Goal: Download file/media

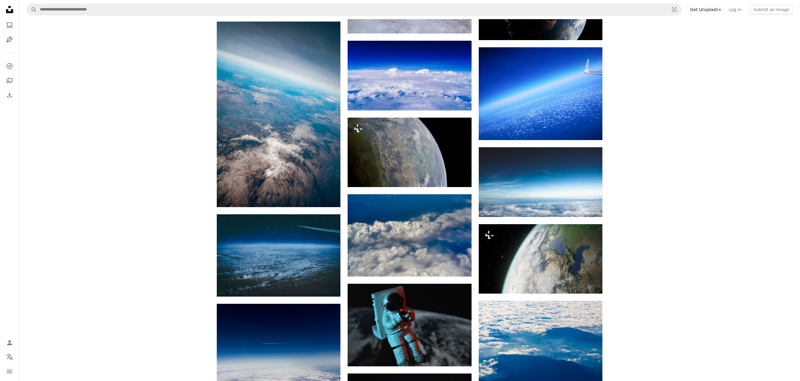
scroll to position [2514, 0]
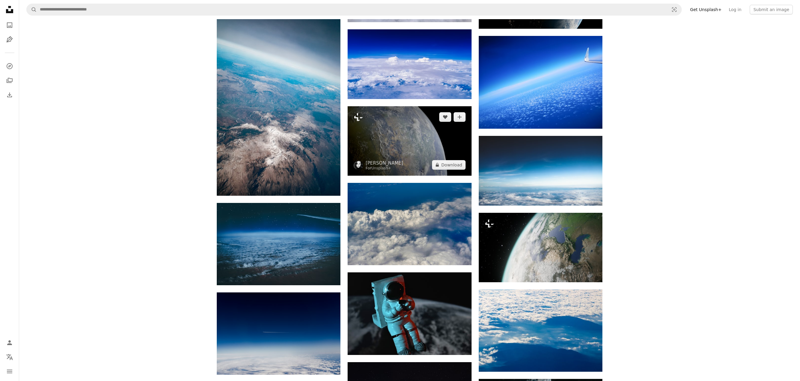
click at [445, 142] on img at bounding box center [410, 140] width 124 height 69
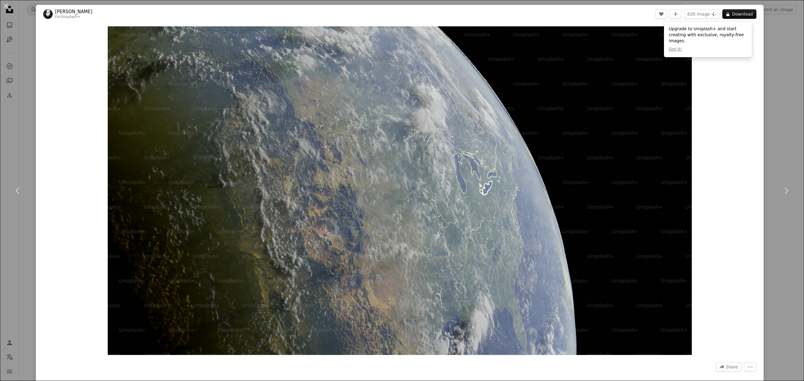
click at [732, 64] on div "Zoom in" at bounding box center [400, 190] width 728 height 335
